Goal: Check status

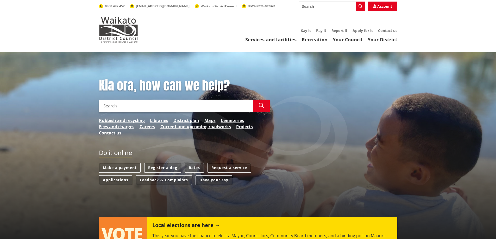
click at [142, 107] on input "Search" at bounding box center [176, 106] width 154 height 13
type input "t"
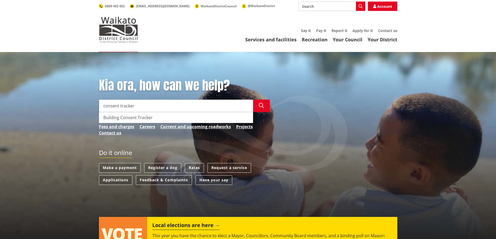
type input "consent tracker"
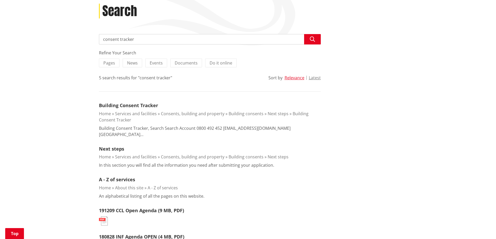
scroll to position [78, 0]
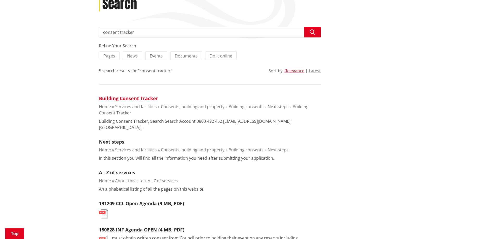
click at [129, 99] on link "Building Consent Tracker" at bounding box center [128, 98] width 59 height 6
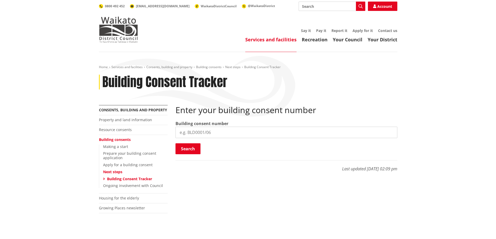
click at [218, 132] on input "search" at bounding box center [287, 132] width 222 height 11
type input "b"
type input "BLD0072/26"
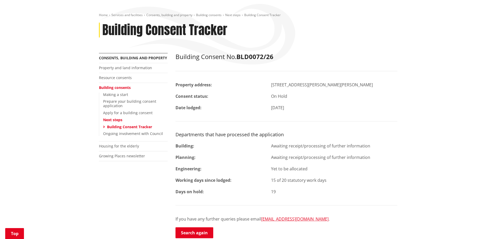
scroll to position [78, 0]
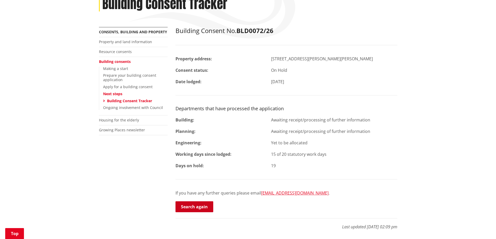
click at [201, 209] on link "Search again" at bounding box center [195, 207] width 38 height 11
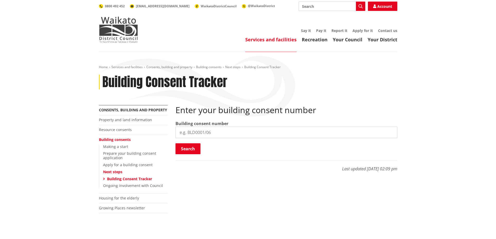
click at [222, 133] on input "search" at bounding box center [287, 132] width 222 height 11
click at [183, 133] on input "search" at bounding box center [287, 132] width 222 height 11
type input "BLD0135/26"
click at [190, 151] on button "Search" at bounding box center [188, 148] width 25 height 11
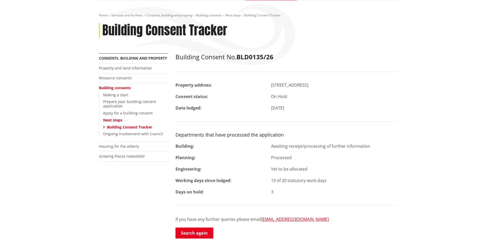
scroll to position [52, 0]
